Goal: Information Seeking & Learning: Find specific fact

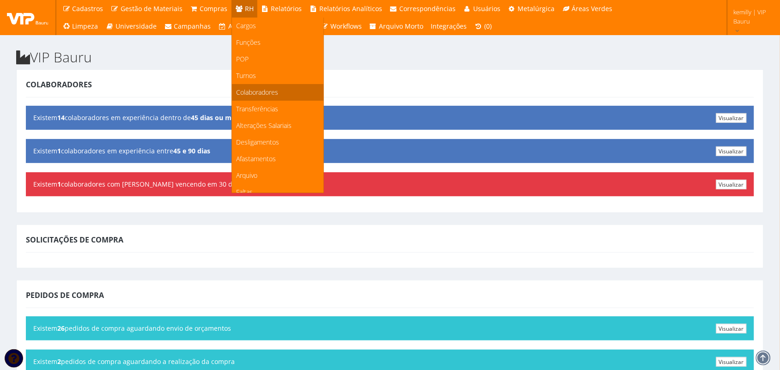
click at [250, 93] on span "Colaboradores" at bounding box center [258, 92] width 42 height 9
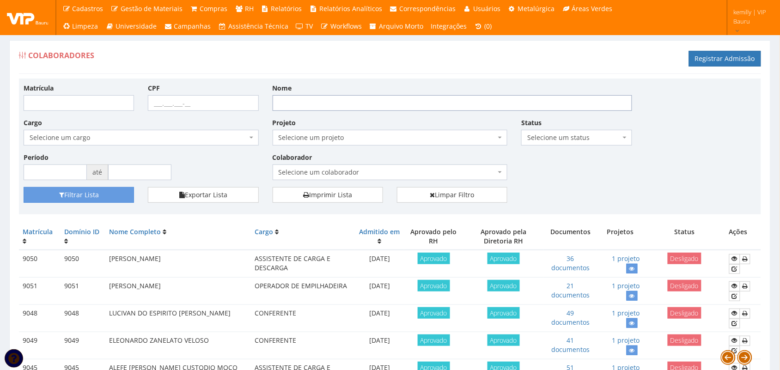
click at [333, 97] on input "Nome" at bounding box center [453, 103] width 360 height 16
type input "JORGE JOAQUIM"
click at [24, 187] on button "Filtrar Lista" at bounding box center [79, 195] width 110 height 16
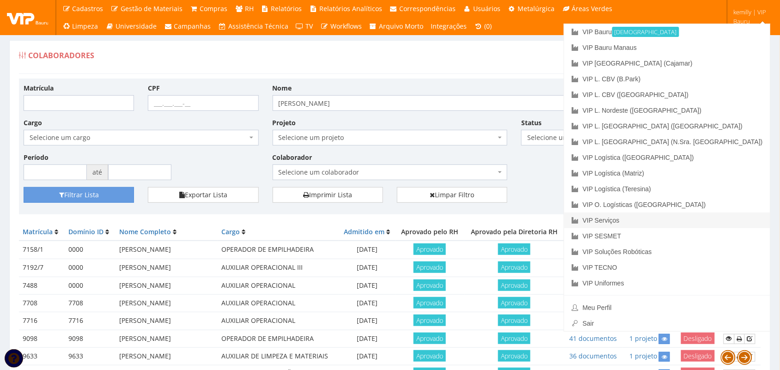
click at [689, 221] on link "VIP Serviços" at bounding box center [667, 221] width 206 height 16
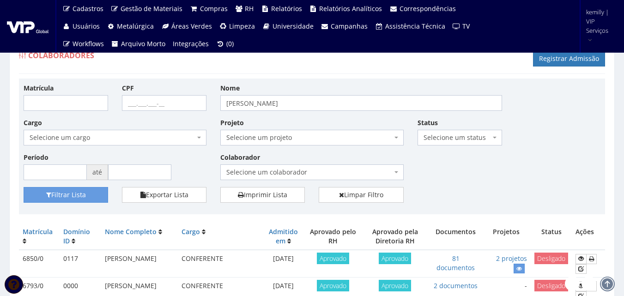
scroll to position [46, 0]
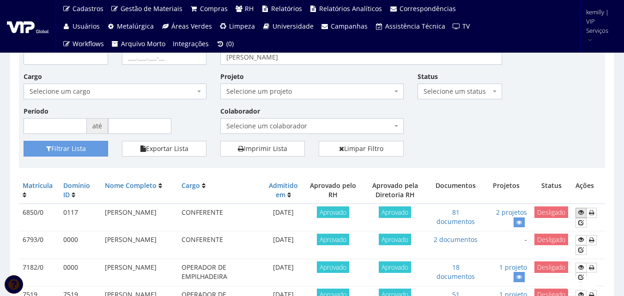
click at [582, 212] on icon at bounding box center [582, 212] width 6 height 6
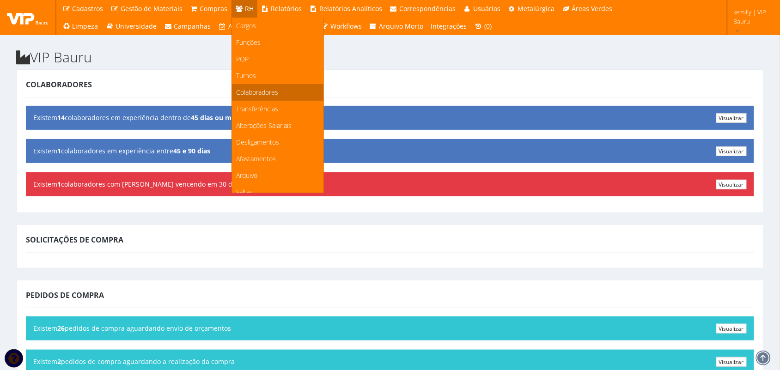
click at [251, 88] on span "Colaboradores" at bounding box center [258, 92] width 42 height 9
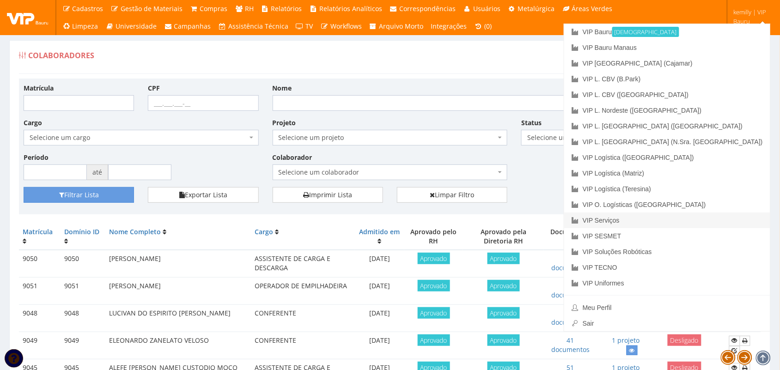
click at [712, 219] on link "VIP Serviços" at bounding box center [667, 221] width 206 height 16
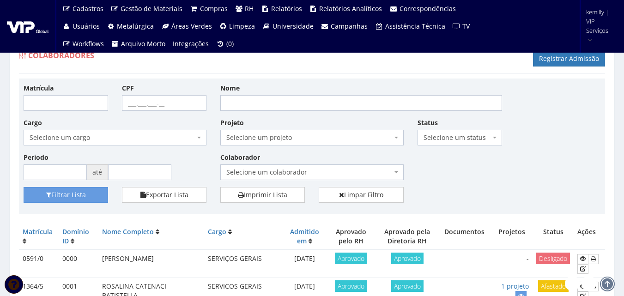
click at [333, 119] on div "Projeto Selecione um projeto G0217 D0217 - Cessão de Mão de Obra - Contrato Con…" at bounding box center [311, 132] width 197 height 28
click at [327, 103] on input "Nome" at bounding box center [361, 103] width 282 height 16
type input "JORGE"
click at [24, 187] on button "Filtrar Lista" at bounding box center [66, 195] width 85 height 16
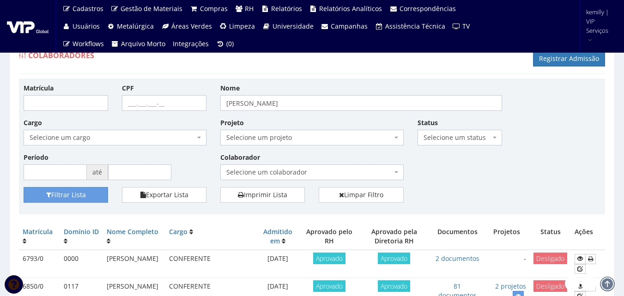
scroll to position [46, 0]
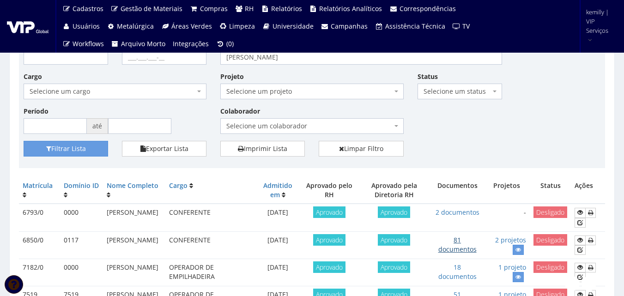
click at [459, 249] on link "81 documentos" at bounding box center [458, 245] width 38 height 18
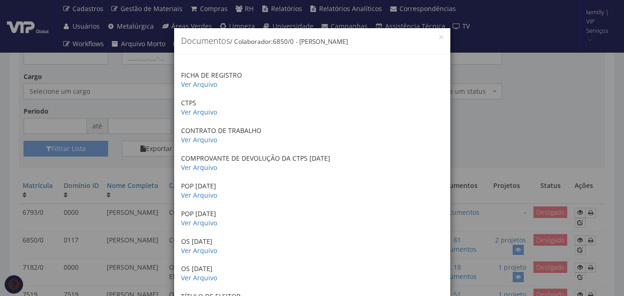
click at [528, 129] on div "× Documentos / Colaborador: 6850/0 - JORGE JOAQUIM DA SILVA FICHA DE REGISTRO V…" at bounding box center [312, 148] width 624 height 296
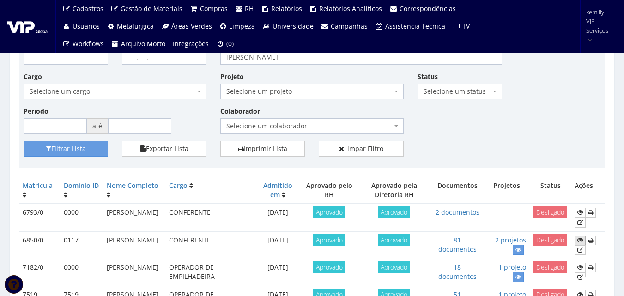
click at [578, 241] on link at bounding box center [580, 241] width 11 height 10
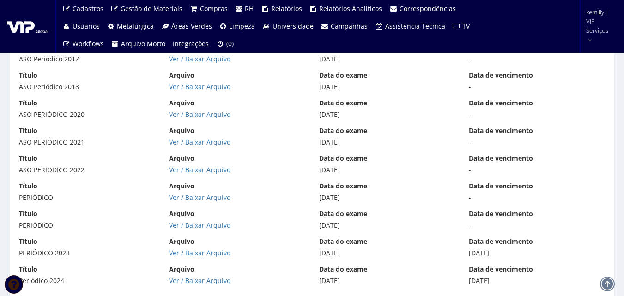
scroll to position [5857, 0]
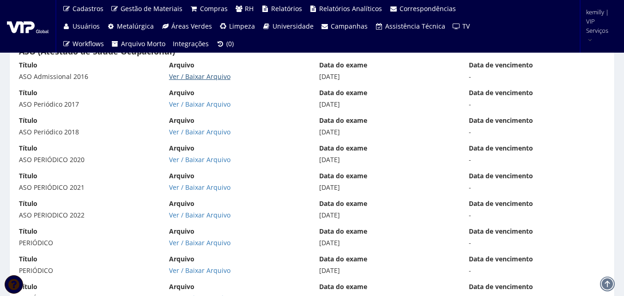
click at [219, 74] on link "Ver / Baixar Arquivo" at bounding box center [199, 76] width 61 height 9
click at [205, 107] on link "Ver / Baixar Arquivo" at bounding box center [199, 104] width 61 height 9
click at [207, 135] on link "Ver / Baixar Arquivo" at bounding box center [199, 132] width 61 height 9
click at [187, 161] on link "Ver / Baixar Arquivo" at bounding box center [199, 159] width 61 height 9
click at [203, 183] on link "Ver / Baixar Arquivo" at bounding box center [199, 187] width 61 height 9
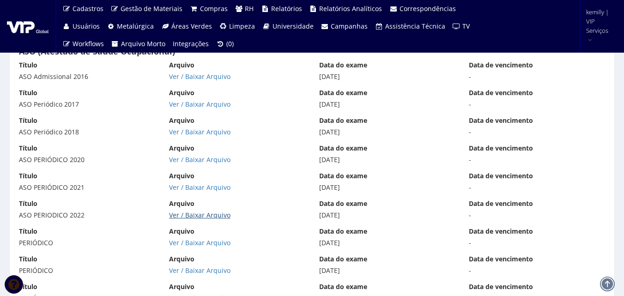
click at [195, 217] on link "Ver / Baixar Arquivo" at bounding box center [199, 215] width 61 height 9
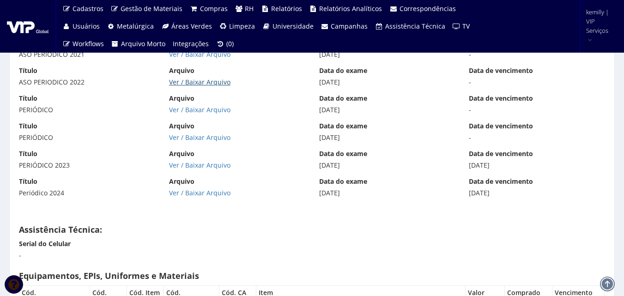
scroll to position [5996, 0]
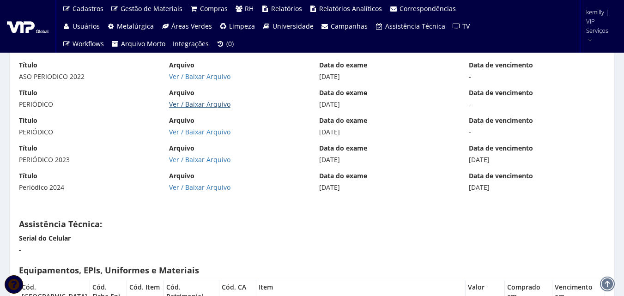
click at [204, 104] on link "Ver / Baixar Arquivo" at bounding box center [199, 104] width 61 height 9
click at [187, 131] on link "Ver / Baixar Arquivo" at bounding box center [199, 132] width 61 height 9
click at [206, 158] on link "Ver / Baixar Arquivo" at bounding box center [199, 159] width 61 height 9
click at [202, 187] on link "Ver / Baixar Arquivo" at bounding box center [199, 187] width 61 height 9
click at [129, 149] on div "Título PERIÓDICO 2023" at bounding box center [87, 154] width 150 height 21
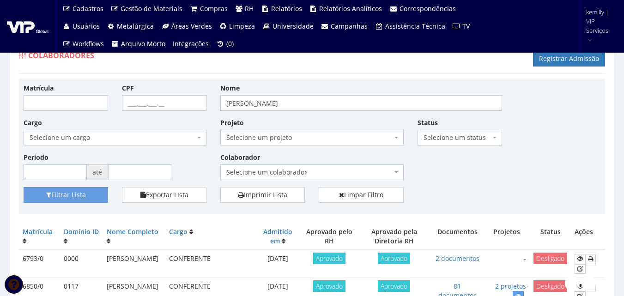
drag, startPoint x: 538, startPoint y: 122, endPoint x: 532, endPoint y: 170, distance: 47.5
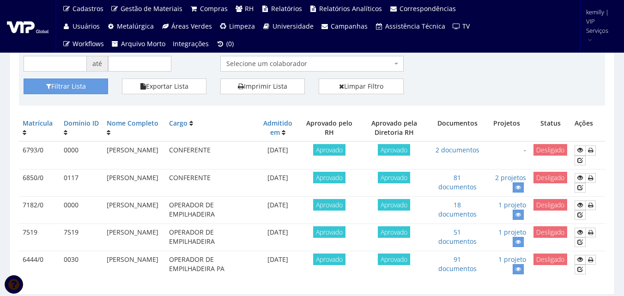
scroll to position [139, 0]
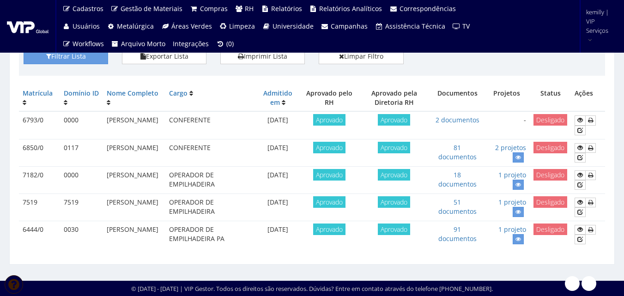
drag, startPoint x: 374, startPoint y: 254, endPoint x: 372, endPoint y: 212, distance: 41.7
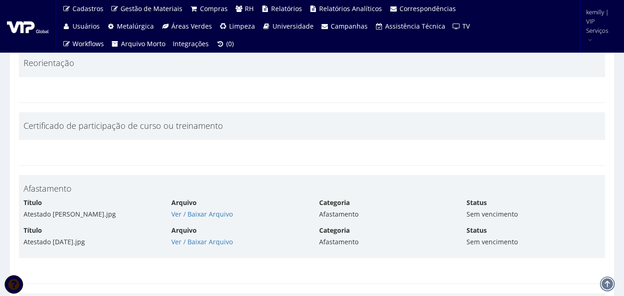
scroll to position [5302, 0]
click at [213, 214] on link "Ver / Baixar Arquivo" at bounding box center [201, 214] width 61 height 9
click at [180, 242] on link "Ver / Baixar Arquivo" at bounding box center [201, 242] width 61 height 9
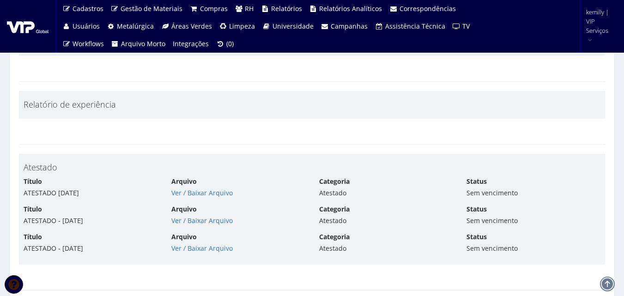
scroll to position [4887, 0]
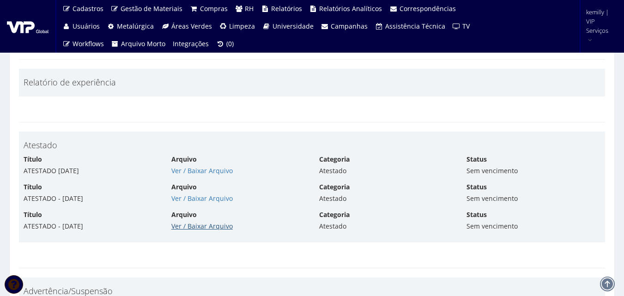
click at [224, 225] on link "Ver / Baixar Arquivo" at bounding box center [201, 226] width 61 height 9
click at [185, 199] on link "Ver / Baixar Arquivo" at bounding box center [201, 198] width 61 height 9
click at [207, 174] on link "Ver / Baixar Arquivo" at bounding box center [201, 170] width 61 height 9
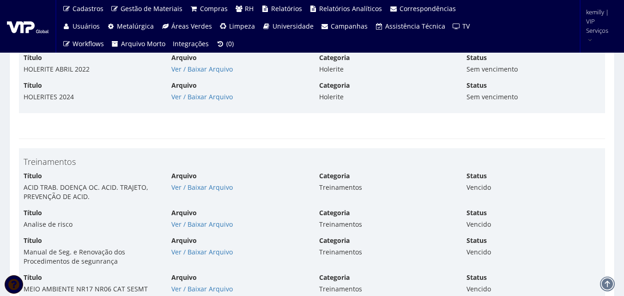
scroll to position [4425, 0]
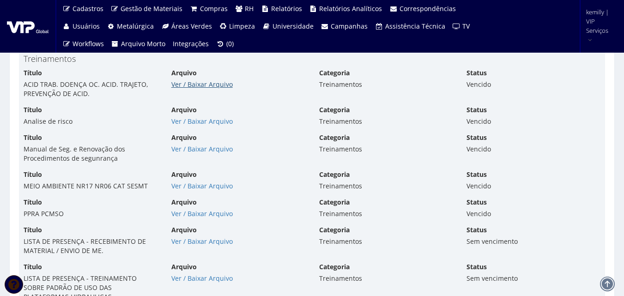
click at [178, 88] on link "Ver / Baixar Arquivo" at bounding box center [201, 84] width 61 height 9
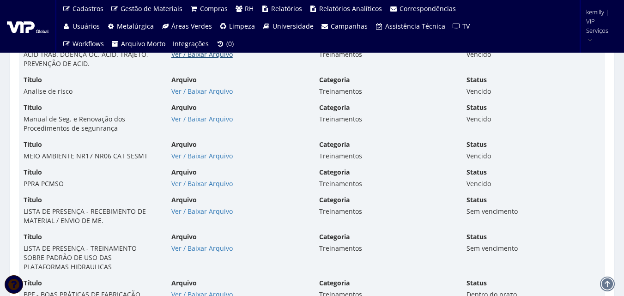
scroll to position [4471, 0]
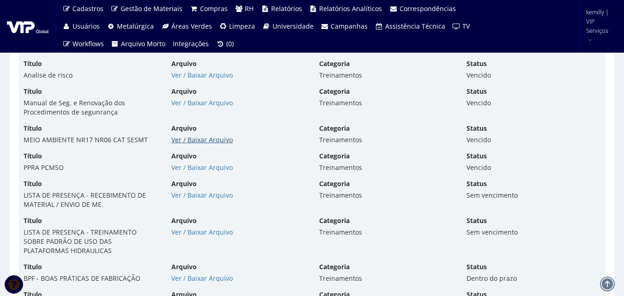
click at [188, 144] on div "Ver / Baixar Arquivo" at bounding box center [238, 139] width 134 height 9
click at [189, 141] on link "Ver / Baixar Arquivo" at bounding box center [201, 139] width 61 height 9
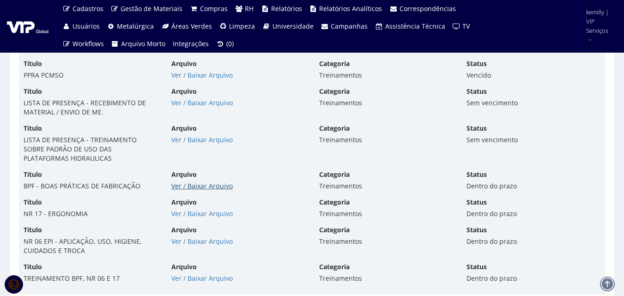
click at [189, 185] on link "Ver / Baixar Arquivo" at bounding box center [201, 186] width 61 height 9
click at [197, 216] on link "Ver / Baixar Arquivo" at bounding box center [201, 213] width 61 height 9
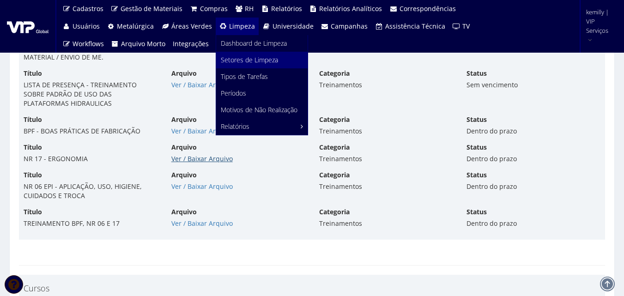
scroll to position [4702, 0]
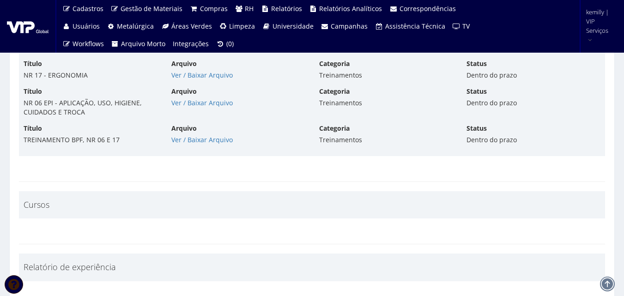
click at [192, 101] on link "Ver / Baixar Arquivo" at bounding box center [201, 102] width 61 height 9
click at [213, 142] on link "Ver / Baixar Arquivo" at bounding box center [201, 139] width 61 height 9
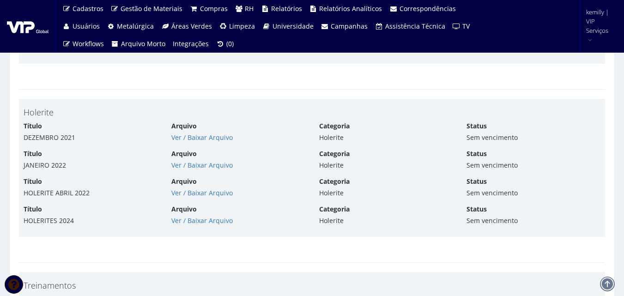
scroll to position [4193, 0]
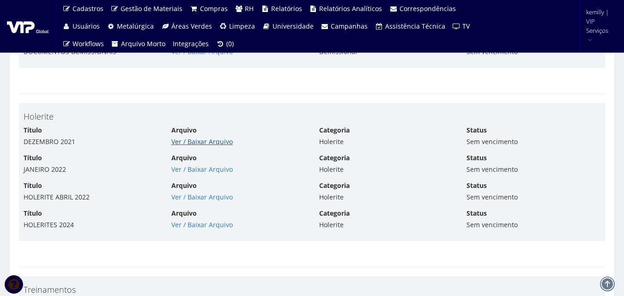
click at [201, 145] on link "Ver / Baixar Arquivo" at bounding box center [201, 141] width 61 height 9
click at [203, 172] on link "Ver / Baixar Arquivo" at bounding box center [201, 169] width 61 height 9
click at [201, 195] on link "Ver / Baixar Arquivo" at bounding box center [201, 197] width 61 height 9
click at [201, 220] on div "Arquivo Ver / Baixar Arquivo" at bounding box center [239, 219] width 148 height 21
click at [201, 229] on link "Ver / Baixar Arquivo" at bounding box center [201, 224] width 61 height 9
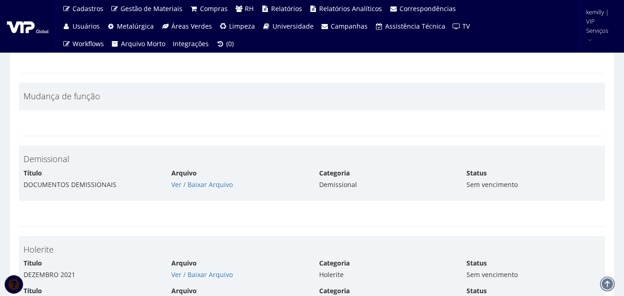
scroll to position [4101, 0]
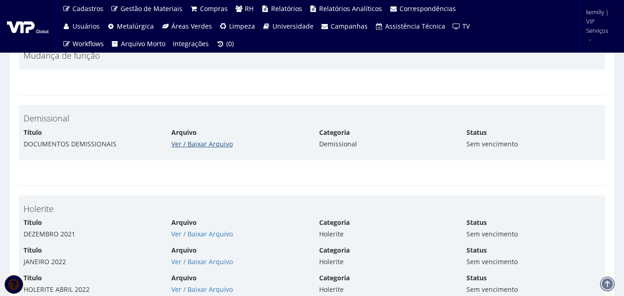
click at [198, 144] on link "Ver / Baixar Arquivo" at bounding box center [201, 144] width 61 height 9
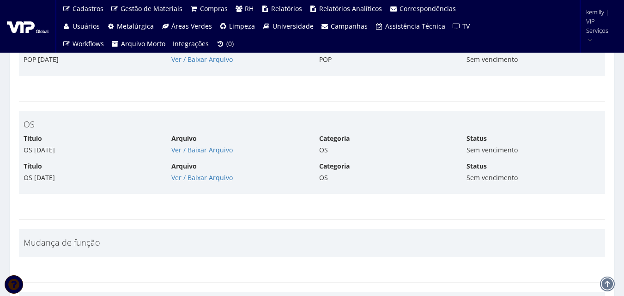
scroll to position [3870, 0]
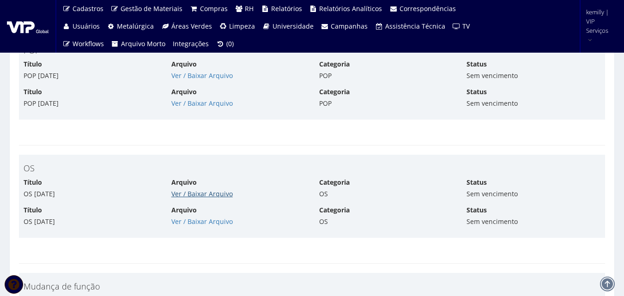
click at [195, 196] on link "Ver / Baixar Arquivo" at bounding box center [201, 193] width 61 height 9
click at [199, 219] on link "Ver / Baixar Arquivo" at bounding box center [201, 221] width 61 height 9
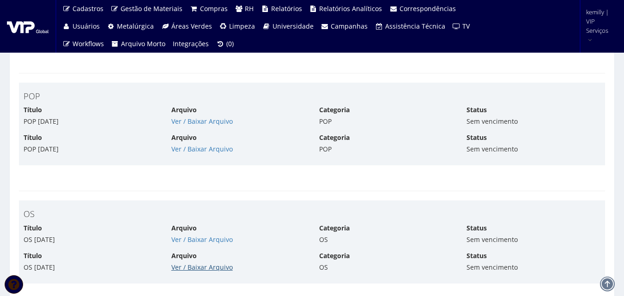
scroll to position [3824, 0]
click at [214, 120] on link "Ver / Baixar Arquivo" at bounding box center [201, 121] width 61 height 9
click at [180, 149] on link "Ver / Baixar Arquivo" at bounding box center [201, 149] width 61 height 9
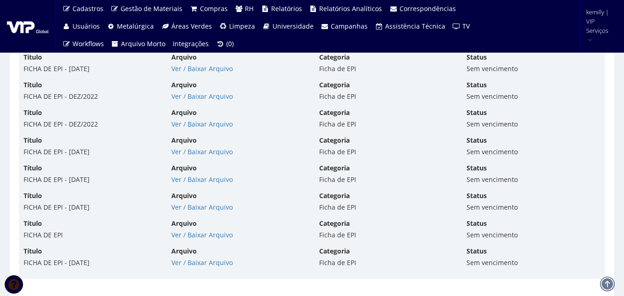
scroll to position [3685, 0]
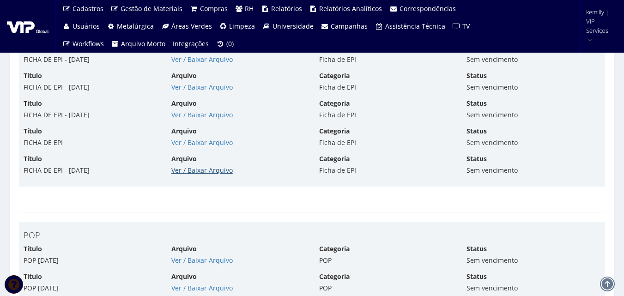
click at [198, 174] on link "Ver / Baixar Arquivo" at bounding box center [201, 170] width 61 height 9
click at [184, 143] on link "Ver / Baixar Arquivo" at bounding box center [201, 142] width 61 height 9
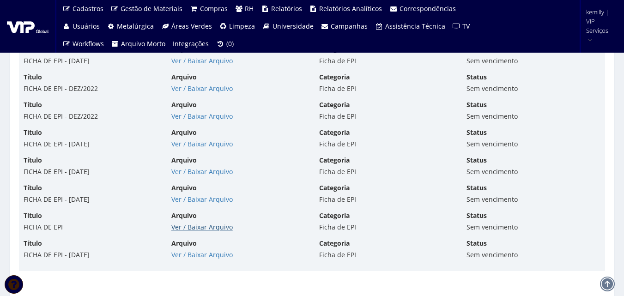
scroll to position [3547, 0]
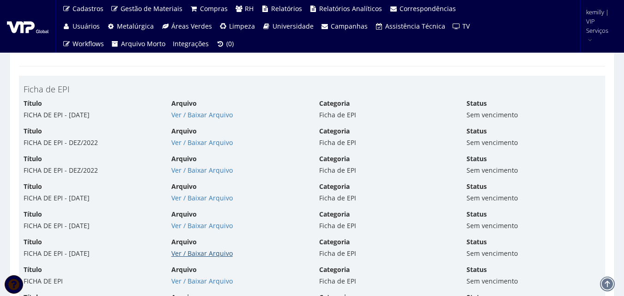
click at [189, 256] on link "Ver / Baixar Arquivo" at bounding box center [201, 253] width 61 height 9
drag, startPoint x: 190, startPoint y: 230, endPoint x: 248, endPoint y: 185, distance: 73.8
click at [190, 230] on div "Ver / Baixar Arquivo" at bounding box center [238, 225] width 134 height 9
click at [201, 226] on link "Ver / Baixar Arquivo" at bounding box center [201, 225] width 61 height 9
click at [196, 198] on link "Ver / Baixar Arquivo" at bounding box center [201, 198] width 61 height 9
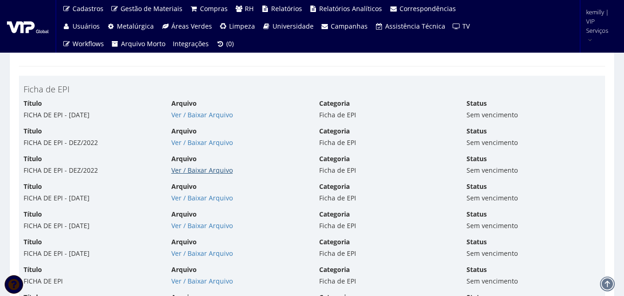
click at [185, 172] on link "Ver / Baixar Arquivo" at bounding box center [201, 170] width 61 height 9
click at [176, 139] on link "Ver / Baixar Arquivo" at bounding box center [201, 142] width 61 height 9
click at [205, 110] on div "Arquivo Ver / Baixar Arquivo" at bounding box center [239, 109] width 148 height 21
click at [202, 113] on link "Ver / Baixar Arquivo" at bounding box center [201, 114] width 61 height 9
click at [197, 116] on link "Ver / Baixar Arquivo" at bounding box center [201, 114] width 61 height 9
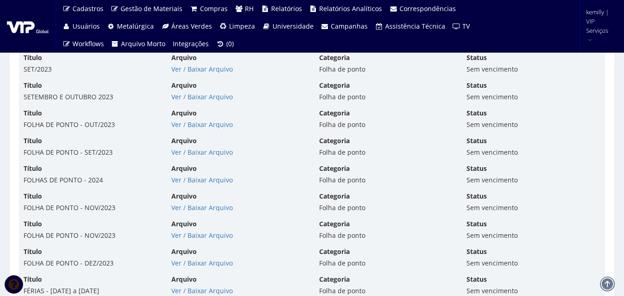
scroll to position [3362, 0]
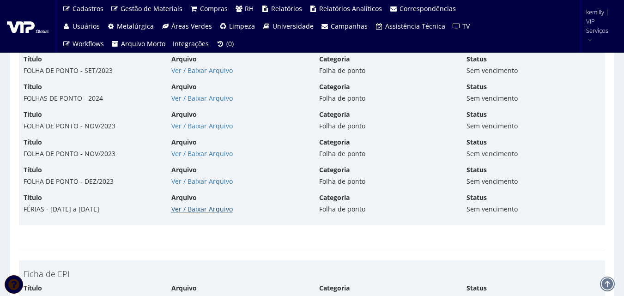
click at [205, 209] on link "Ver / Baixar Arquivo" at bounding box center [201, 209] width 61 height 9
click at [172, 180] on link "Ver / Baixar Arquivo" at bounding box center [201, 181] width 61 height 9
click at [189, 152] on link "Ver / Baixar Arquivo" at bounding box center [201, 153] width 61 height 9
click at [187, 127] on link "Ver / Baixar Arquivo" at bounding box center [201, 126] width 61 height 9
click at [193, 96] on link "Ver / Baixar Arquivo" at bounding box center [201, 98] width 61 height 9
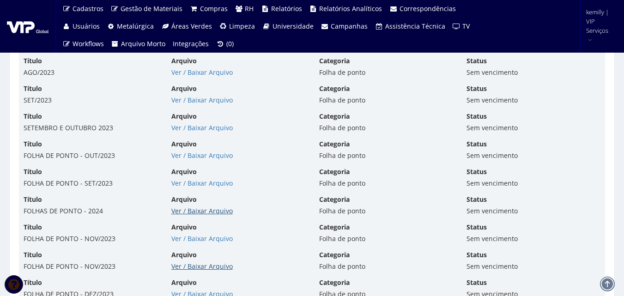
scroll to position [3223, 0]
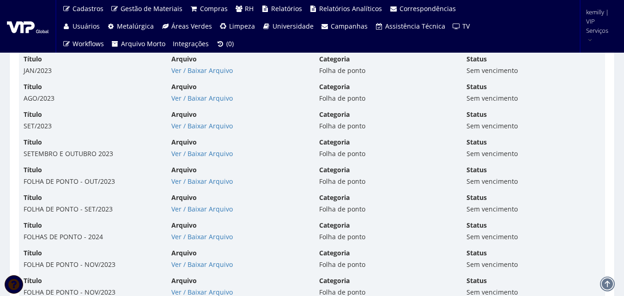
click at [206, 177] on div "Arquivo Ver / Baixar Arquivo" at bounding box center [239, 175] width 148 height 21
click at [195, 211] on link "Ver / Baixar Arquivo" at bounding box center [201, 209] width 61 height 9
click at [207, 181] on link "Ver / Baixar Arquivo" at bounding box center [201, 181] width 61 height 9
click at [207, 156] on link "Ver / Baixar Arquivo" at bounding box center [201, 153] width 61 height 9
click at [195, 123] on link "Ver / Baixar Arquivo" at bounding box center [201, 126] width 61 height 9
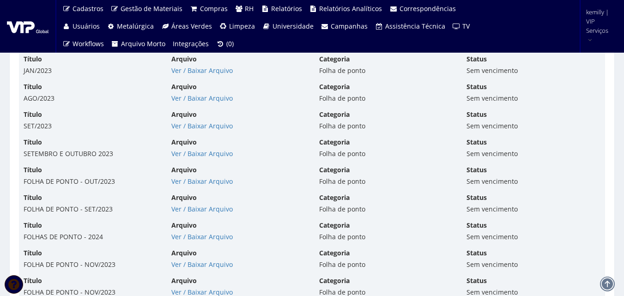
click at [203, 93] on div "Arquivo Ver / Baixar Arquivo" at bounding box center [239, 92] width 148 height 21
click at [201, 96] on link "Ver / Baixar Arquivo" at bounding box center [201, 98] width 61 height 9
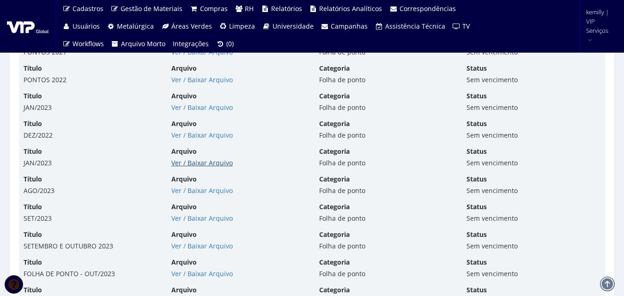
click at [197, 163] on link "Ver / Baixar Arquivo" at bounding box center [201, 162] width 61 height 9
click at [190, 132] on link "Ver / Baixar Arquivo" at bounding box center [201, 135] width 61 height 9
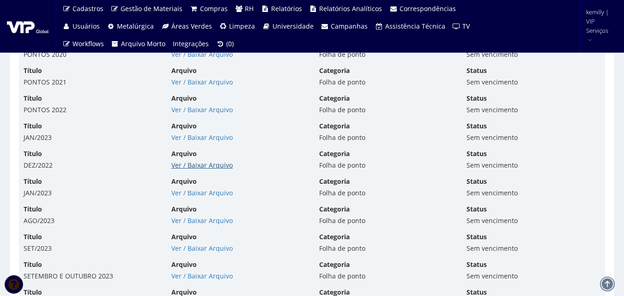
scroll to position [3084, 0]
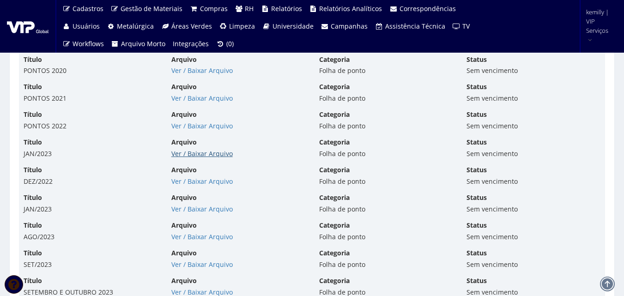
click at [201, 155] on link "Ver / Baixar Arquivo" at bounding box center [201, 153] width 61 height 9
click at [193, 126] on link "Ver / Baixar Arquivo" at bounding box center [201, 126] width 61 height 9
click at [195, 95] on link "Ver / Baixar Arquivo" at bounding box center [201, 98] width 61 height 9
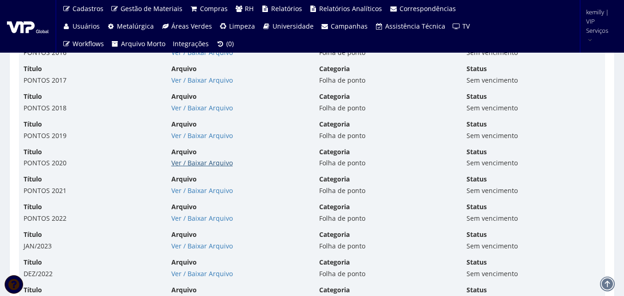
click at [201, 160] on link "Ver / Baixar Arquivo" at bounding box center [201, 162] width 61 height 9
click at [194, 139] on link "Ver / Baixar Arquivo" at bounding box center [201, 135] width 61 height 9
click at [194, 109] on link "Ver / Baixar Arquivo" at bounding box center [201, 108] width 61 height 9
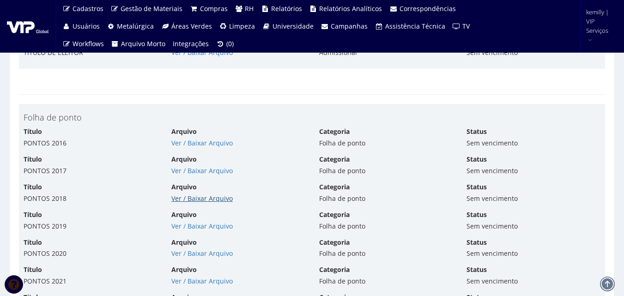
scroll to position [2900, 0]
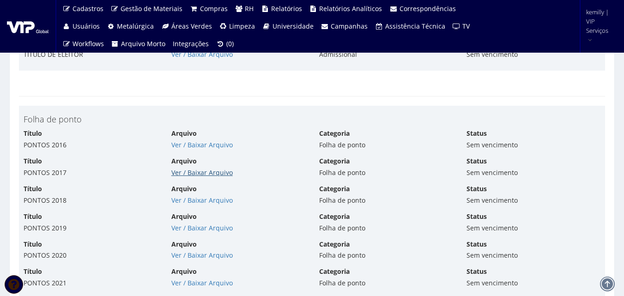
click at [212, 170] on link "Ver / Baixar Arquivo" at bounding box center [201, 172] width 61 height 9
click at [182, 144] on link "Ver / Baixar Arquivo" at bounding box center [201, 144] width 61 height 9
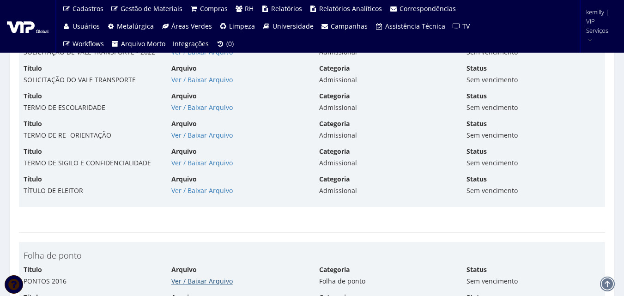
scroll to position [2761, 0]
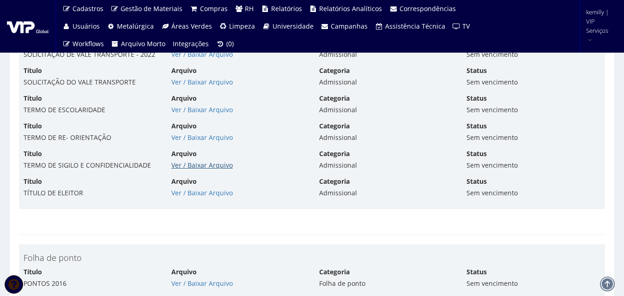
click at [194, 165] on link "Ver / Baixar Arquivo" at bounding box center [201, 165] width 61 height 9
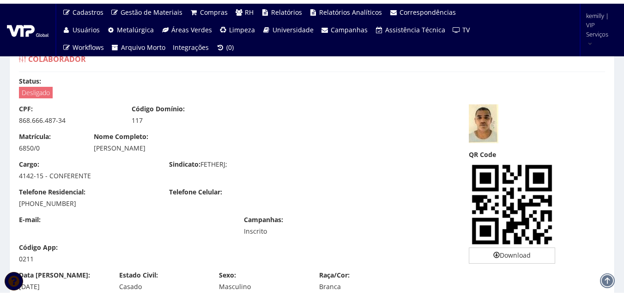
scroll to position [2769, 0]
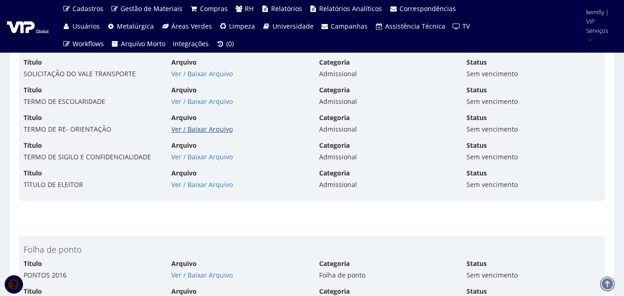
click at [217, 130] on link "Ver / Baixar Arquivo" at bounding box center [201, 129] width 61 height 9
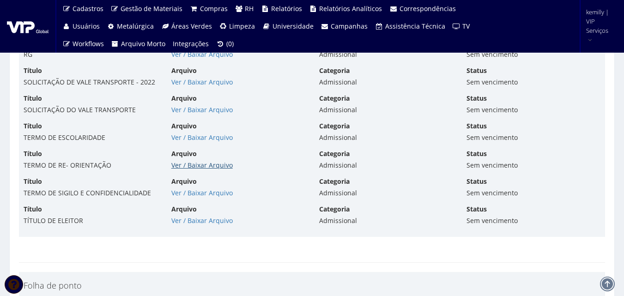
scroll to position [2723, 0]
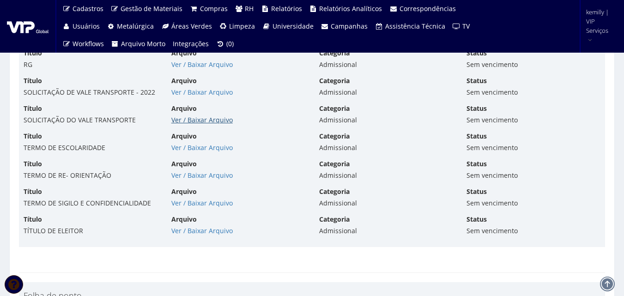
click at [182, 116] on link "Ver / Baixar Arquivo" at bounding box center [201, 120] width 61 height 9
click at [199, 94] on link "Ver / Baixar Arquivo" at bounding box center [201, 92] width 61 height 9
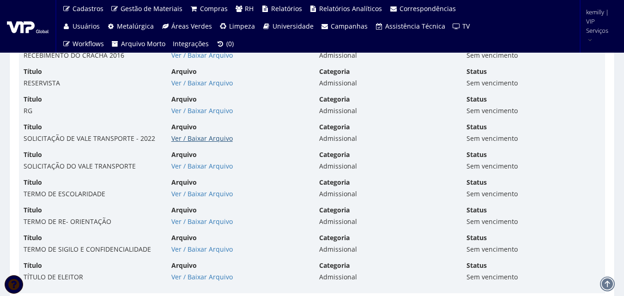
scroll to position [2631, 0]
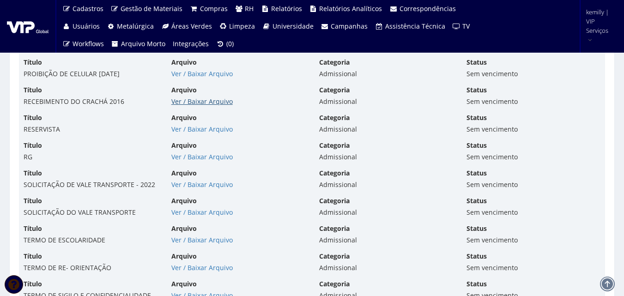
click at [203, 102] on link "Ver / Baixar Arquivo" at bounding box center [201, 101] width 61 height 9
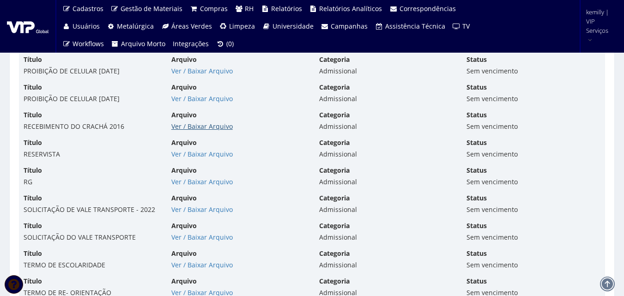
scroll to position [2584, 0]
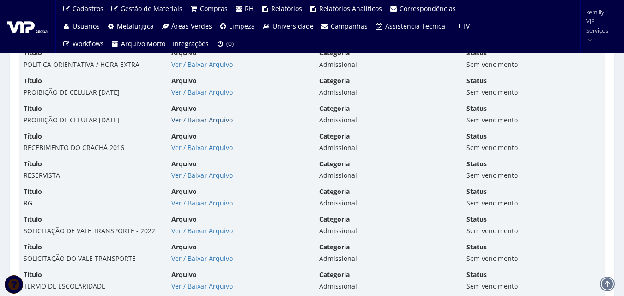
click at [208, 119] on link "Ver / Baixar Arquivo" at bounding box center [201, 120] width 61 height 9
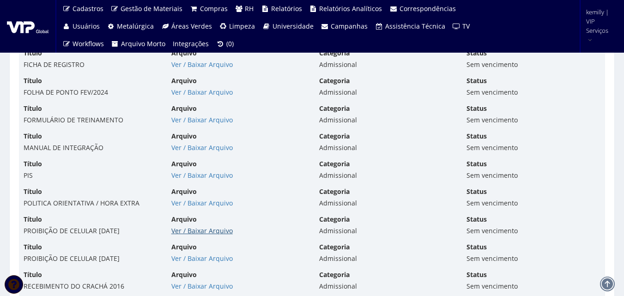
click at [193, 230] on link "Ver / Baixar Arquivo" at bounding box center [201, 230] width 61 height 9
click at [177, 205] on link "Ver / Baixar Arquivo" at bounding box center [201, 203] width 61 height 9
click at [192, 151] on link "Ver / Baixar Arquivo" at bounding box center [201, 147] width 61 height 9
click at [192, 120] on link "Ver / Baixar Arquivo" at bounding box center [201, 120] width 61 height 9
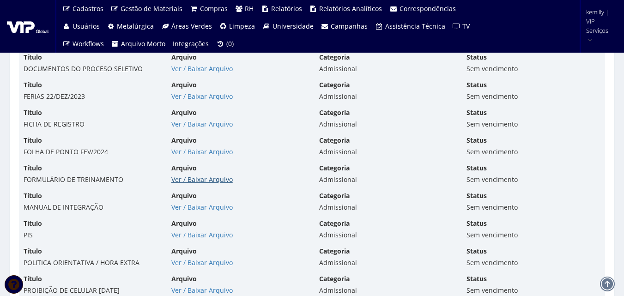
scroll to position [2307, 0]
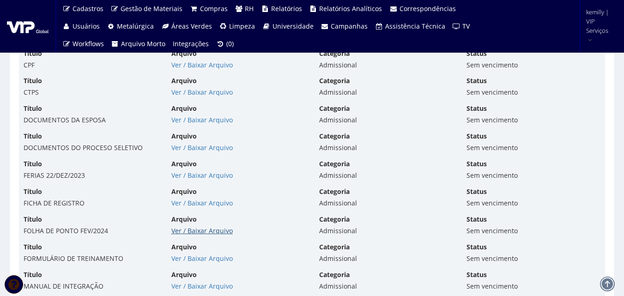
click at [194, 233] on link "Ver / Baixar Arquivo" at bounding box center [201, 230] width 61 height 9
click at [201, 206] on link "Ver / Baixar Arquivo" at bounding box center [201, 203] width 61 height 9
click at [192, 176] on link "Ver / Baixar Arquivo" at bounding box center [201, 175] width 61 height 9
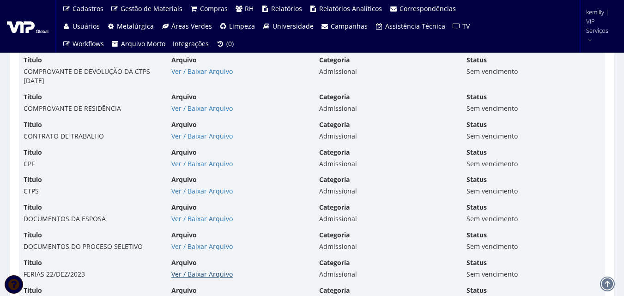
scroll to position [2169, 0]
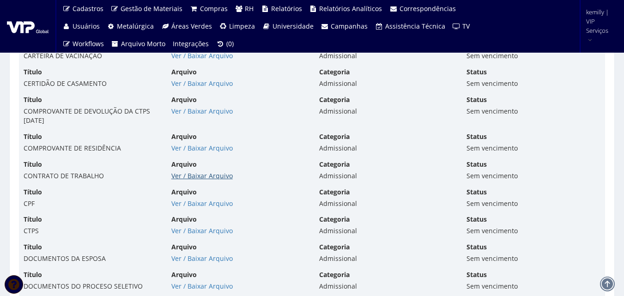
click at [184, 175] on link "Ver / Baixar Arquivo" at bounding box center [201, 175] width 61 height 9
click at [189, 113] on link "Ver / Baixar Arquivo" at bounding box center [201, 111] width 61 height 9
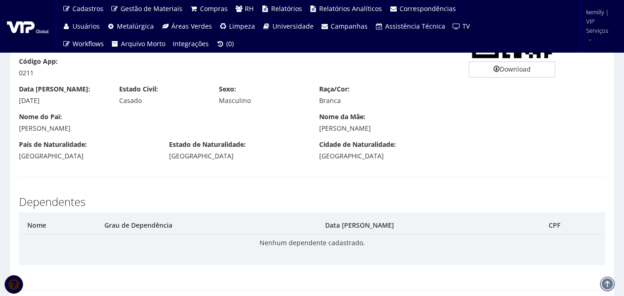
scroll to position [182, 0]
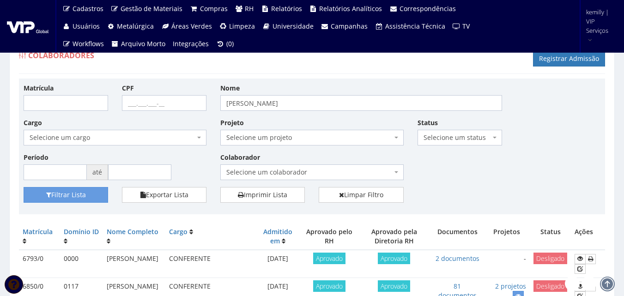
scroll to position [139, 0]
